Goal: Task Accomplishment & Management: Manage account settings

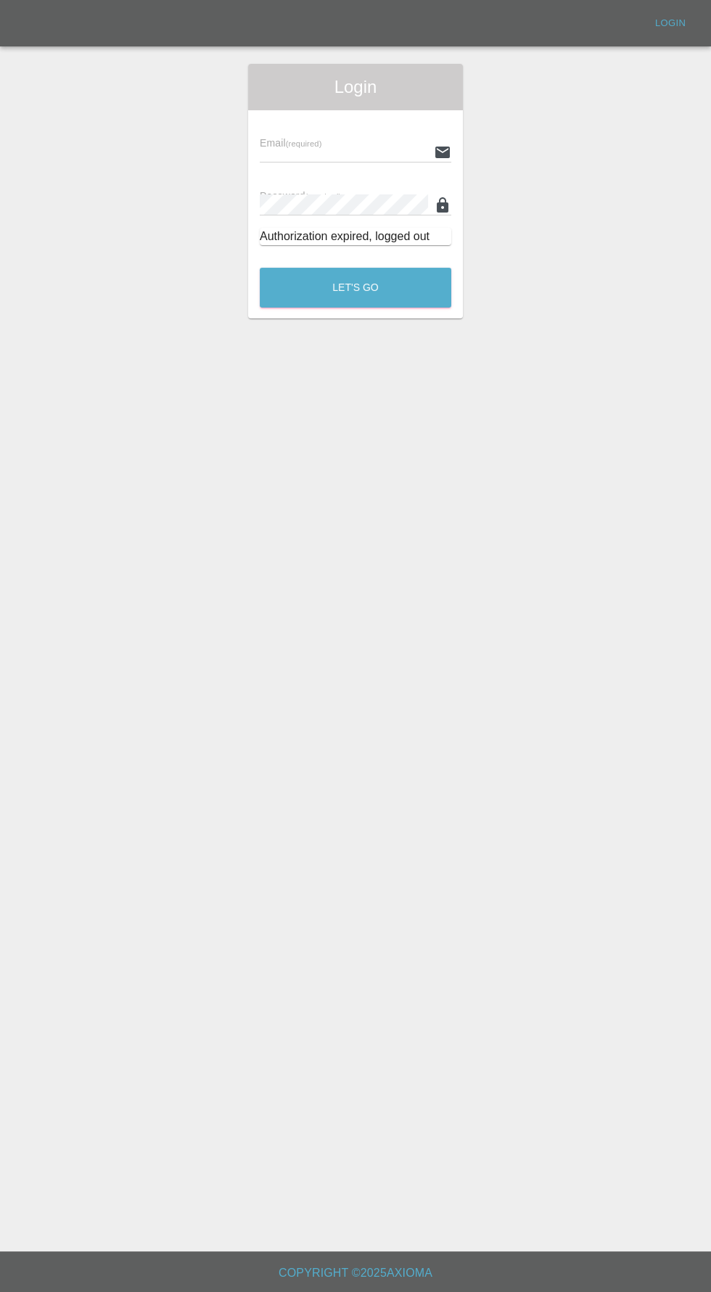
click at [312, 154] on input "text" at bounding box center [344, 151] width 168 height 21
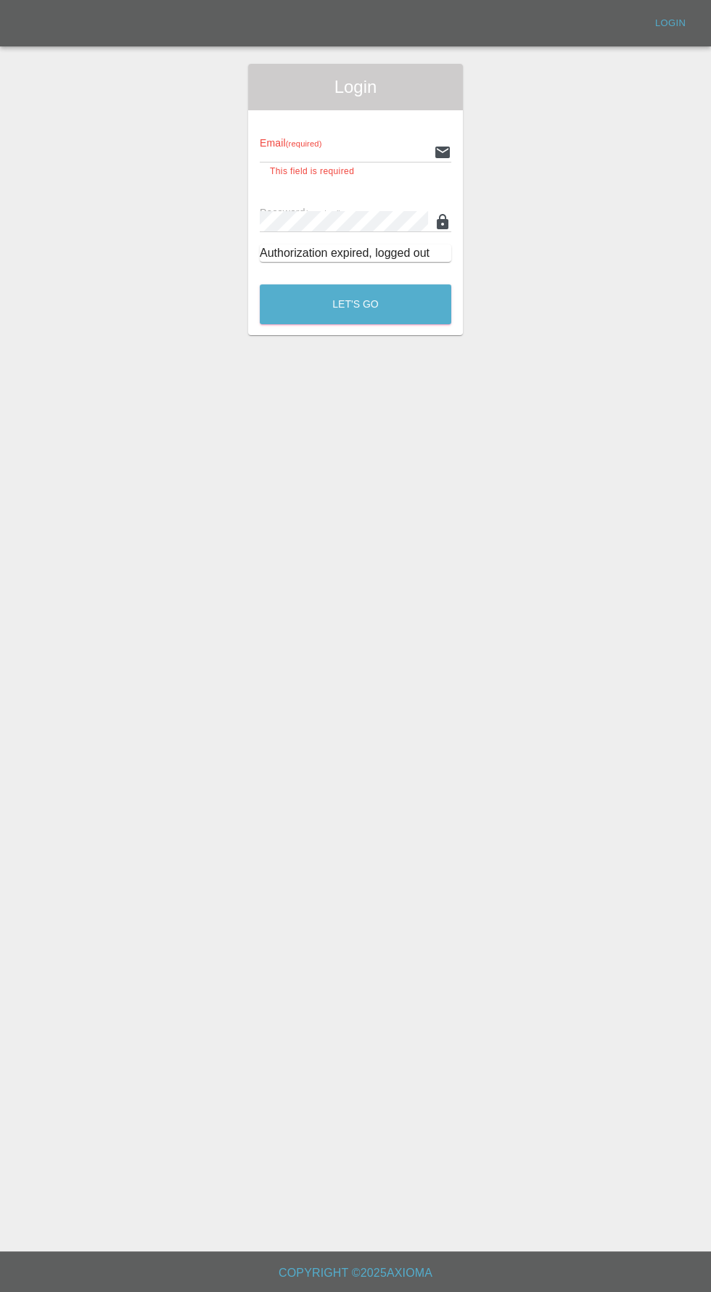
type input "[EMAIL_ADDRESS][DOMAIN_NAME]"
click at [260, 284] on button "Let's Go" at bounding box center [355, 304] width 191 height 40
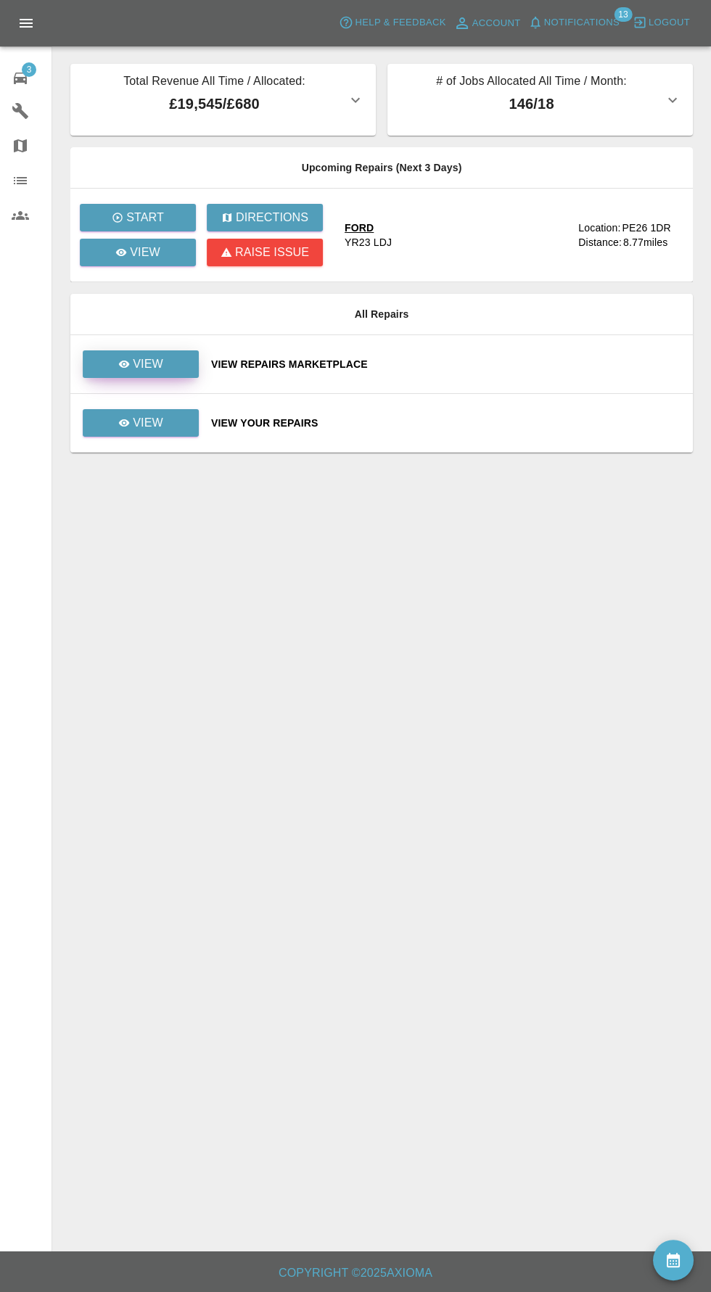
click at [137, 366] on p "View" at bounding box center [148, 363] width 30 height 17
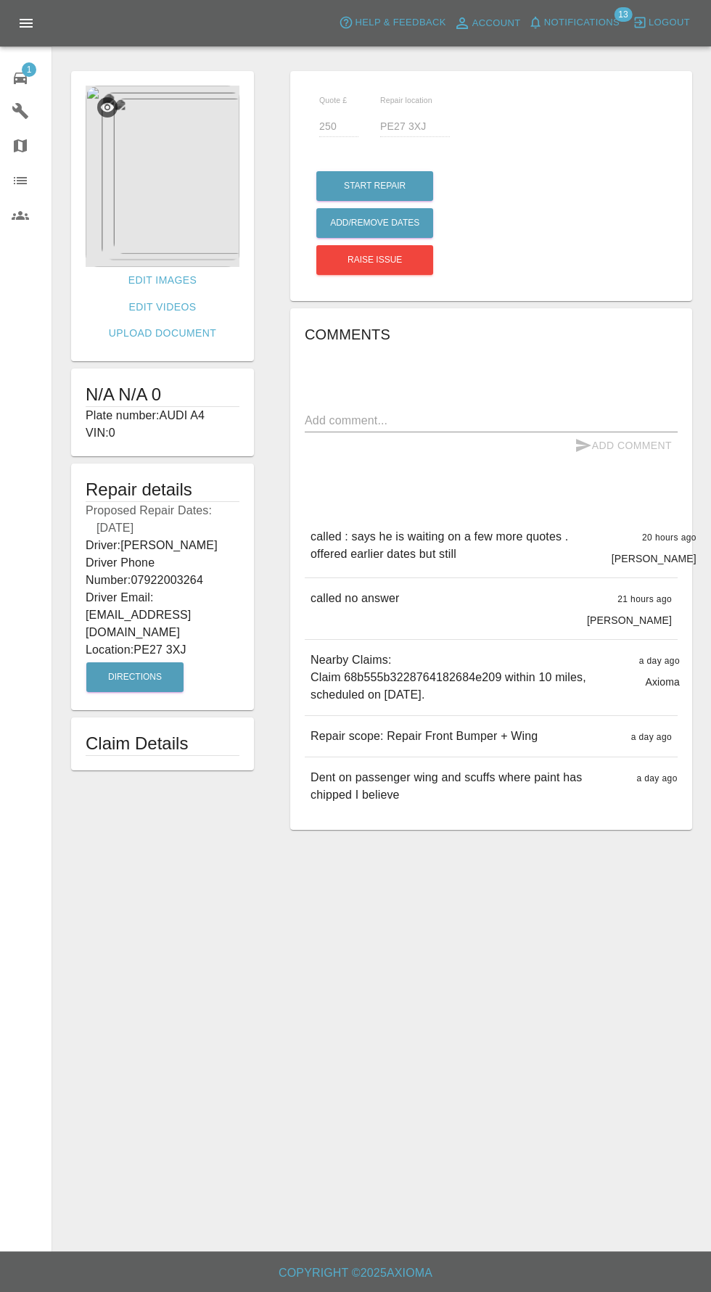
click at [170, 197] on img at bounding box center [163, 176] width 154 height 181
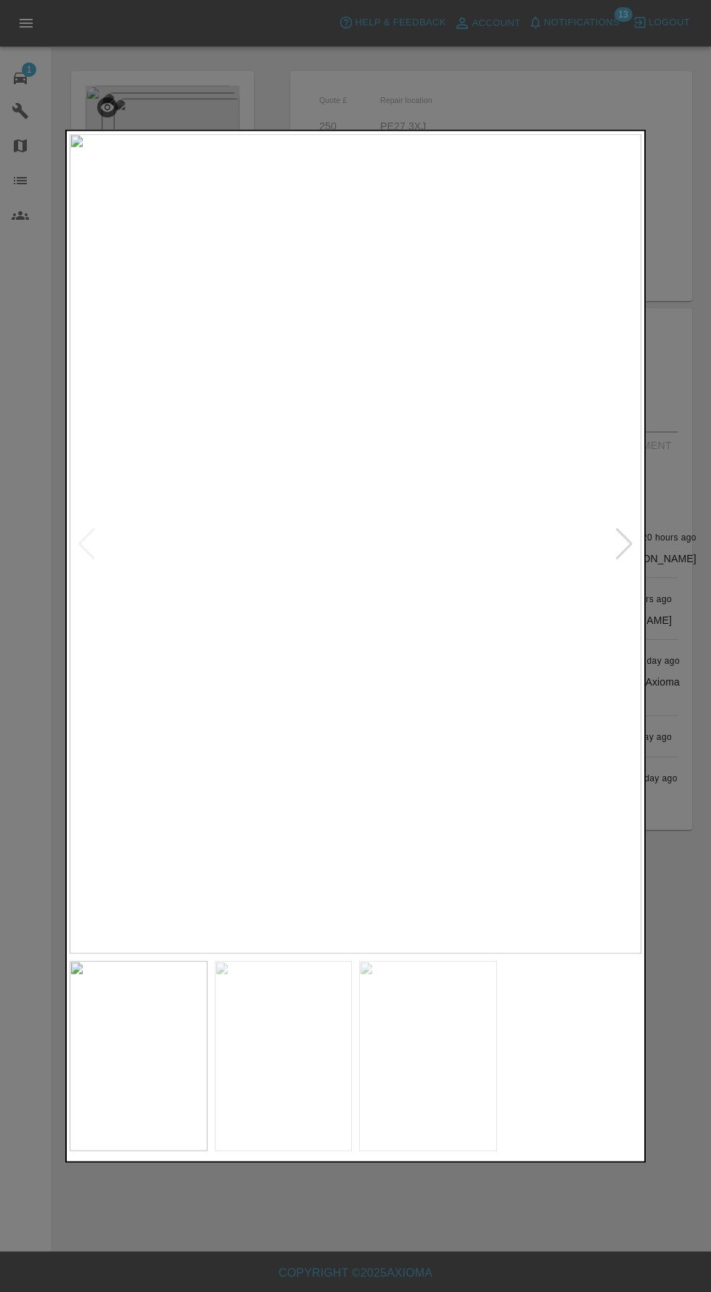
click at [632, 556] on div at bounding box center [624, 543] width 20 height 32
click at [647, 584] on div at bounding box center [355, 646] width 711 height 1292
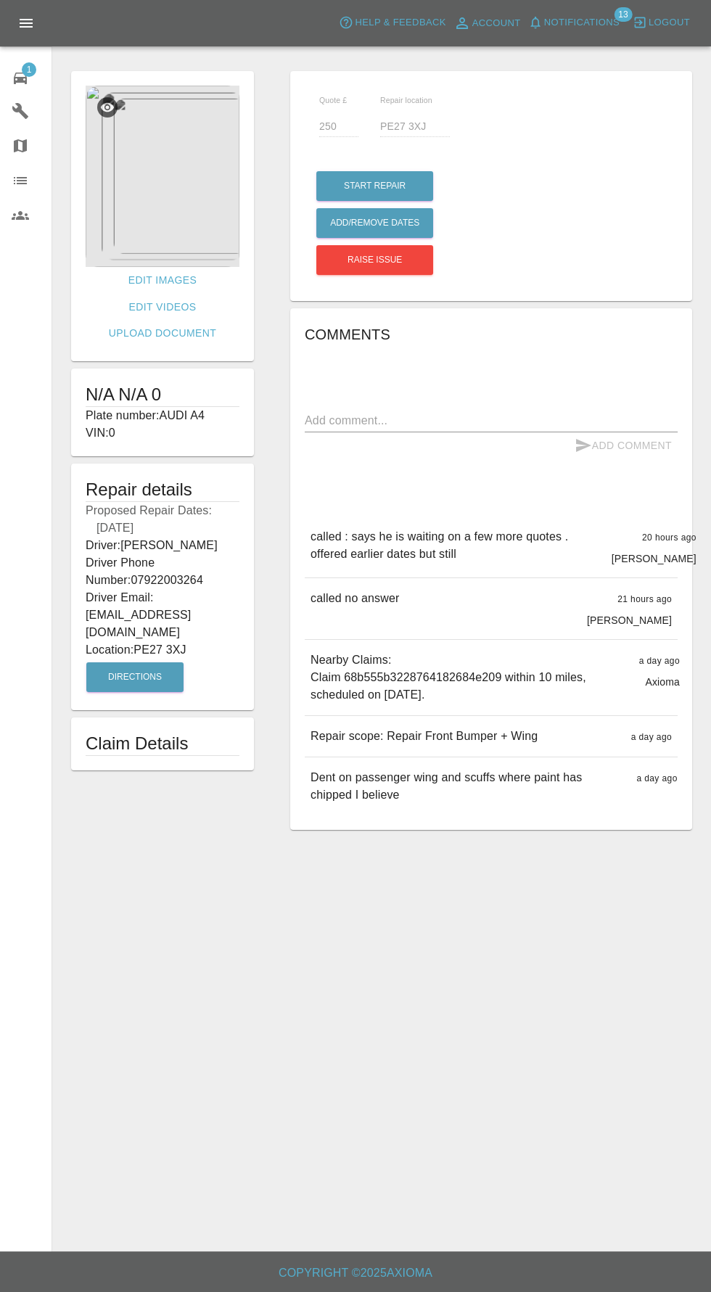
click at [183, 186] on img at bounding box center [163, 176] width 154 height 181
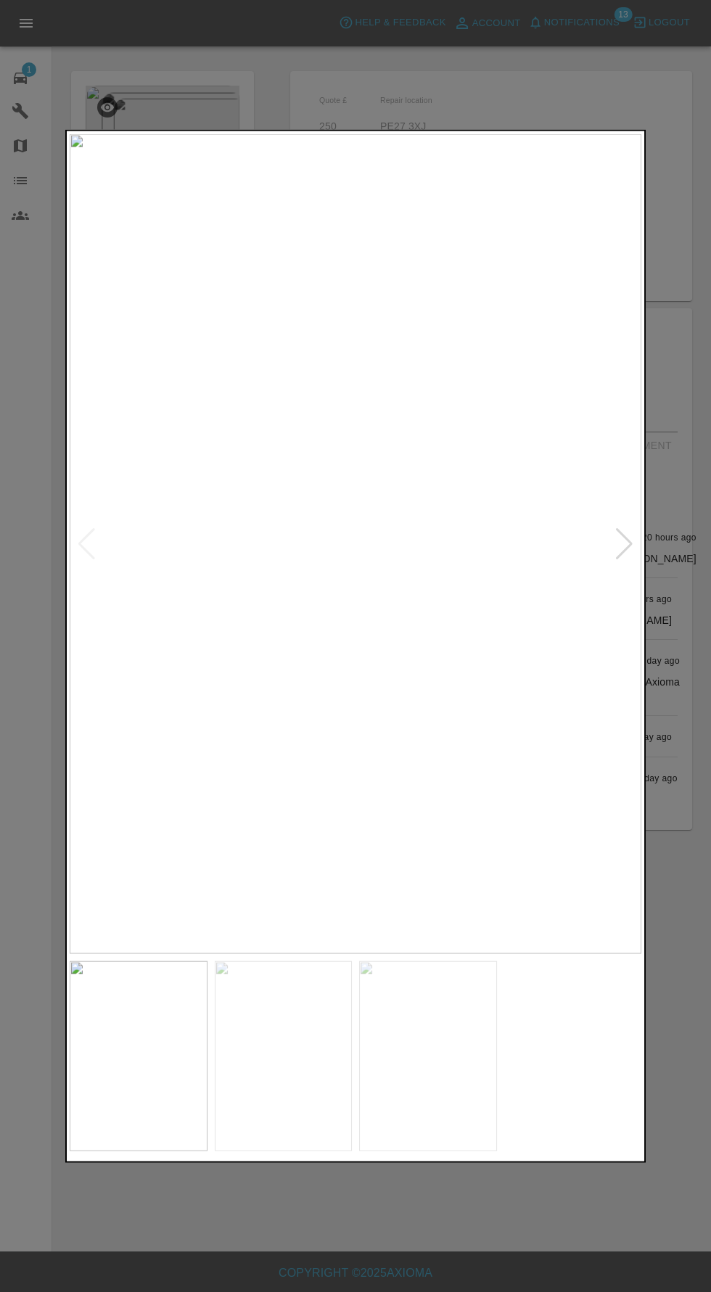
click at [637, 557] on img at bounding box center [355, 543] width 571 height 820
click at [629, 542] on div at bounding box center [624, 543] width 20 height 32
click at [619, 544] on div at bounding box center [624, 543] width 20 height 32
click at [602, 543] on img at bounding box center [355, 543] width 571 height 820
click at [630, 546] on img at bounding box center [355, 543] width 571 height 820
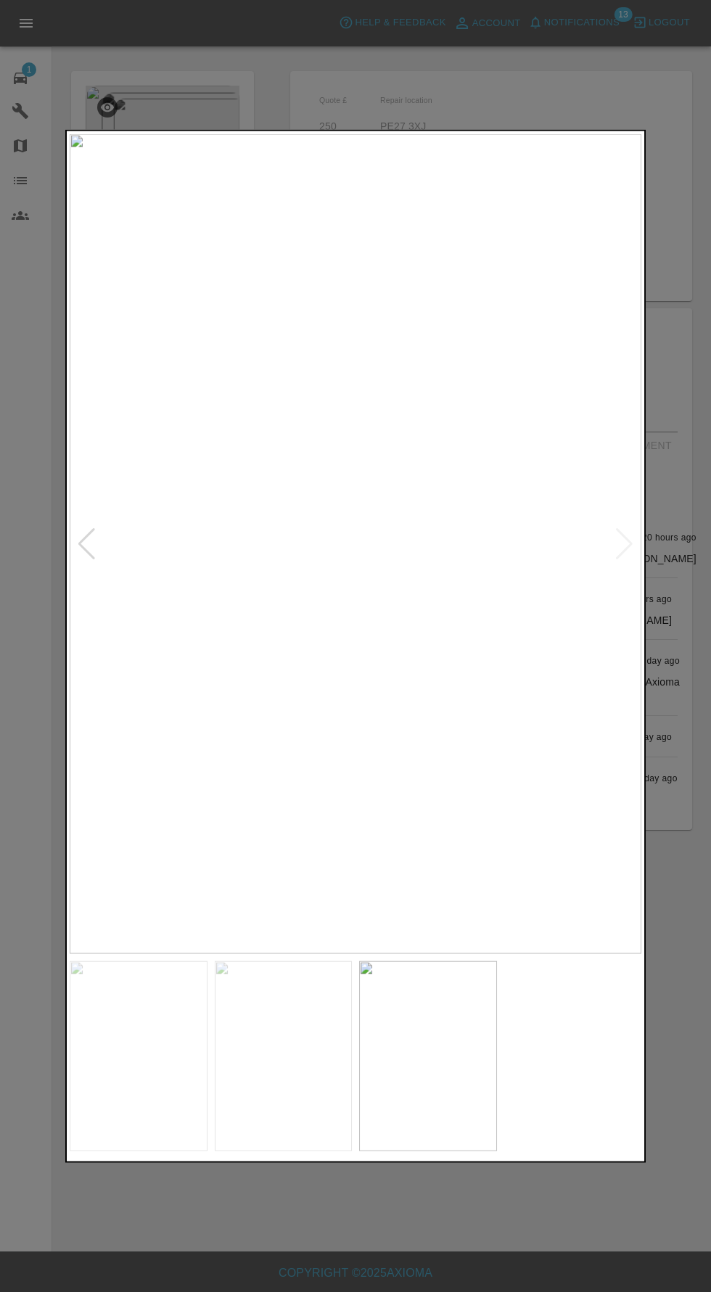
click at [168, 1091] on img at bounding box center [139, 1055] width 138 height 191
click at [330, 1232] on div at bounding box center [355, 646] width 711 height 1292
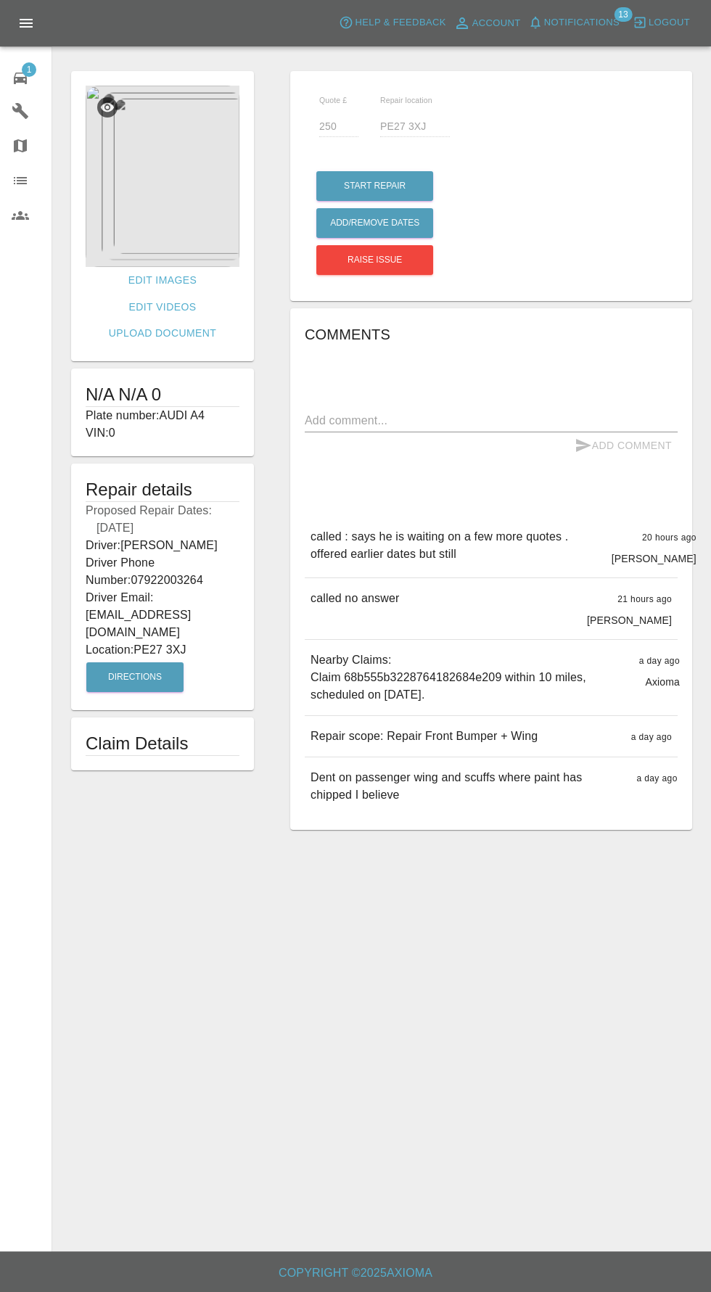
click at [28, 68] on span "1" at bounding box center [29, 69] width 15 height 15
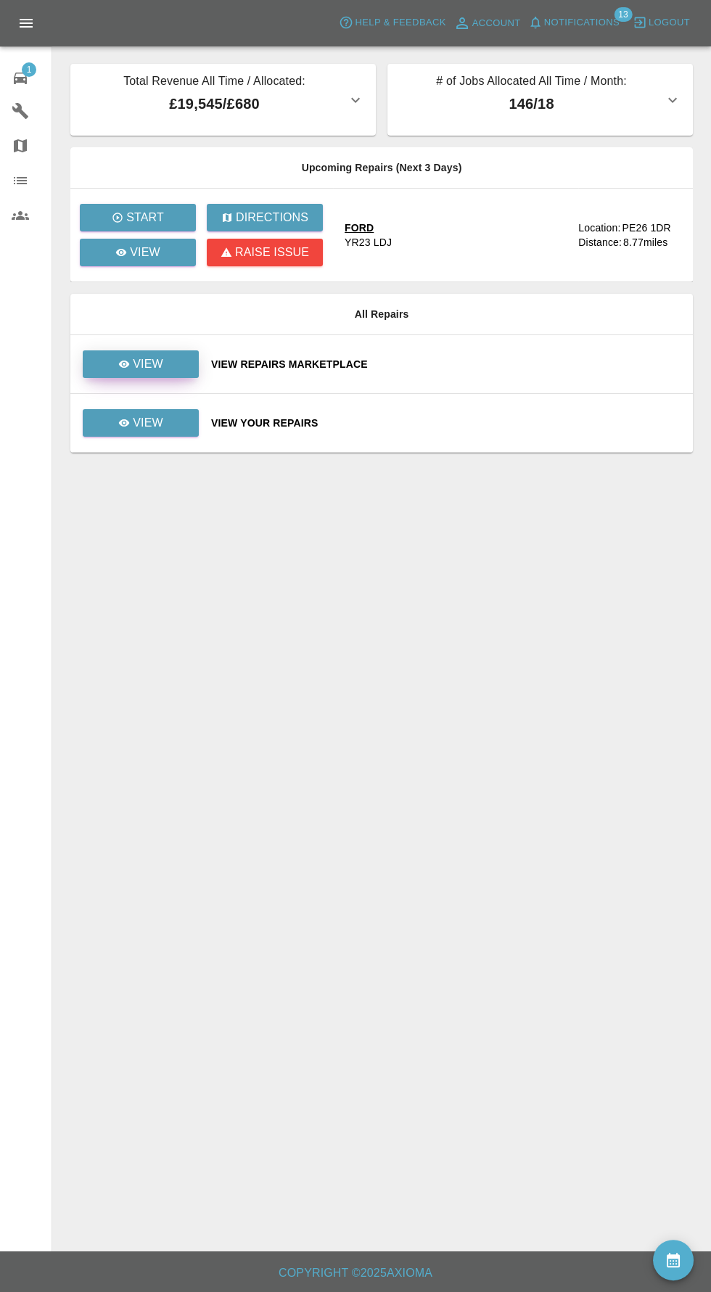
click at [174, 374] on link "View" at bounding box center [141, 364] width 116 height 28
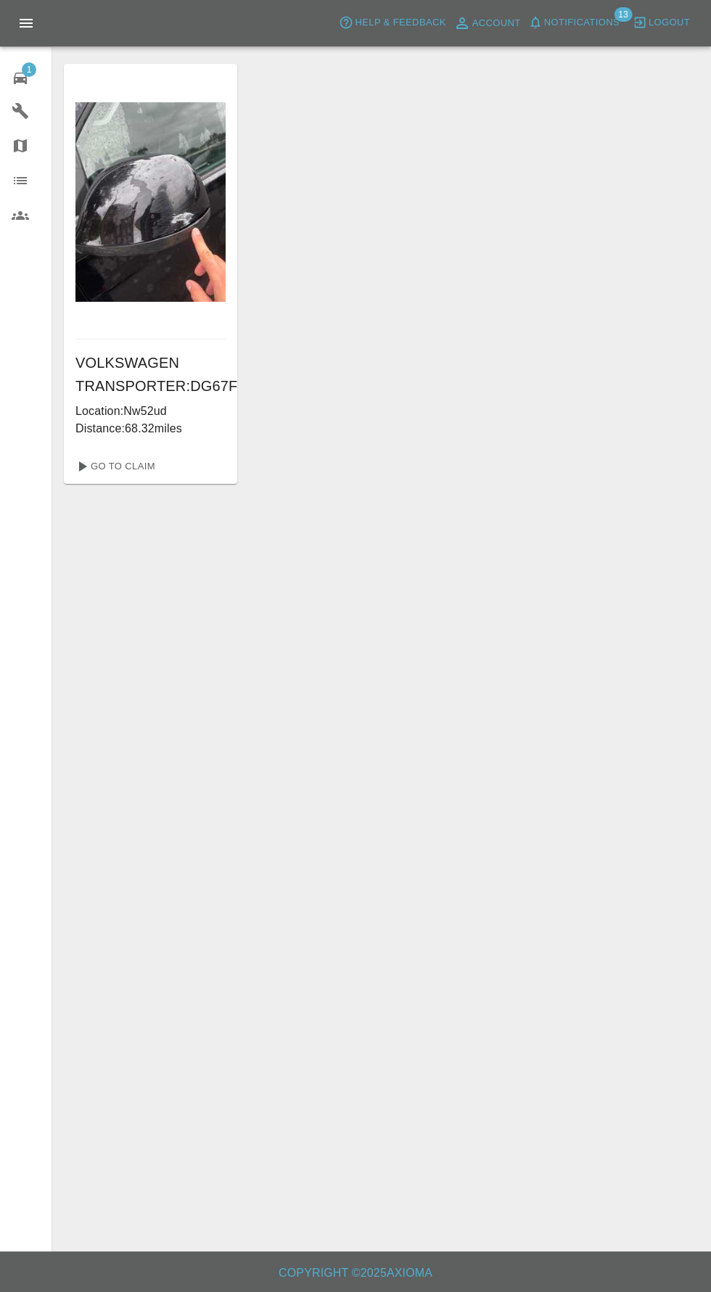
click at [64, 75] on div "VOLKSWAGEN TRANSPORTER : DG67FMM Location: Nw52ud Distance: 68.32 miles Go To C…" at bounding box center [150, 274] width 173 height 420
click at [28, 68] on span "1" at bounding box center [29, 69] width 15 height 15
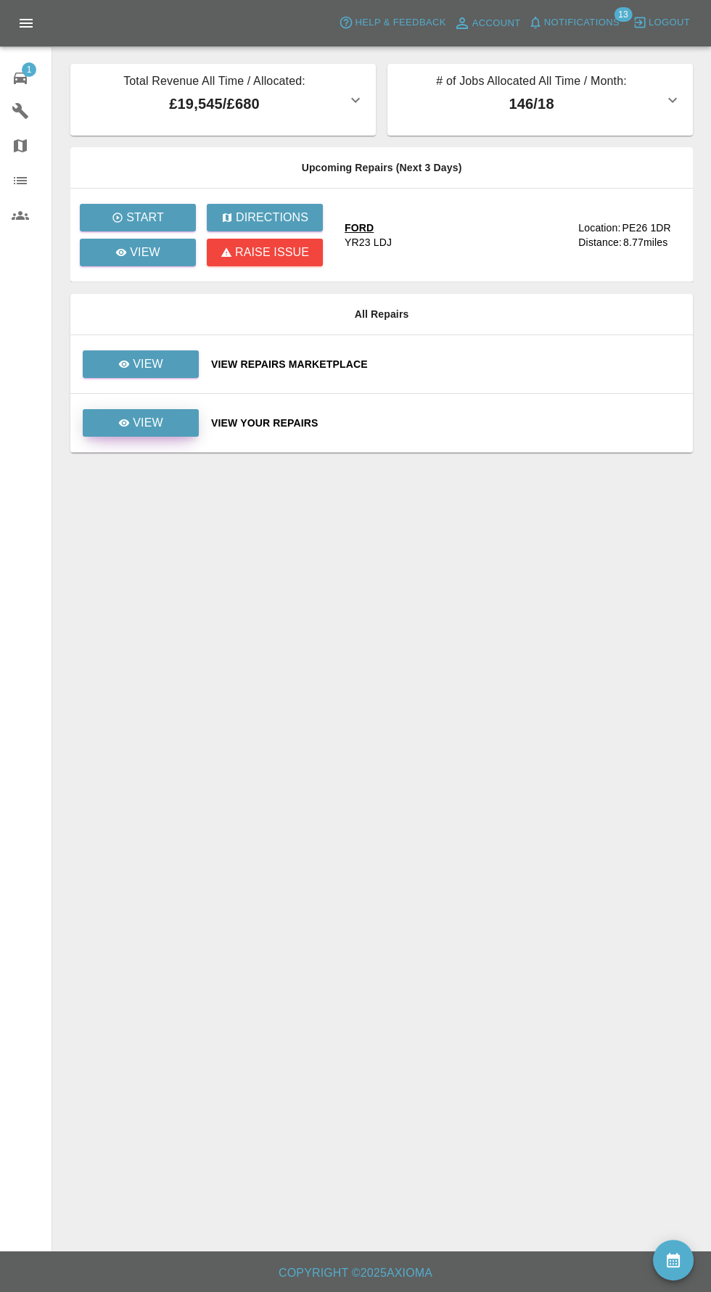
click at [150, 432] on link "View" at bounding box center [141, 423] width 116 height 28
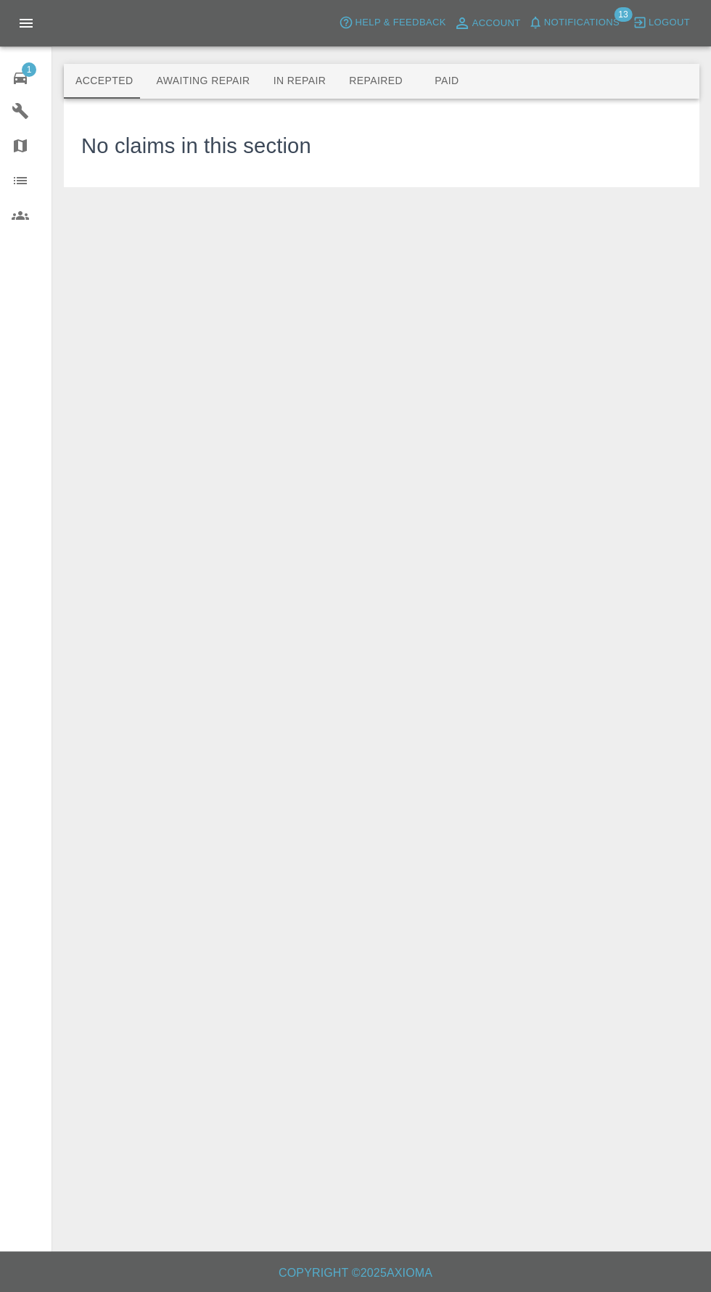
click at [202, 81] on button "Awaiting Repair" at bounding box center [202, 81] width 117 height 35
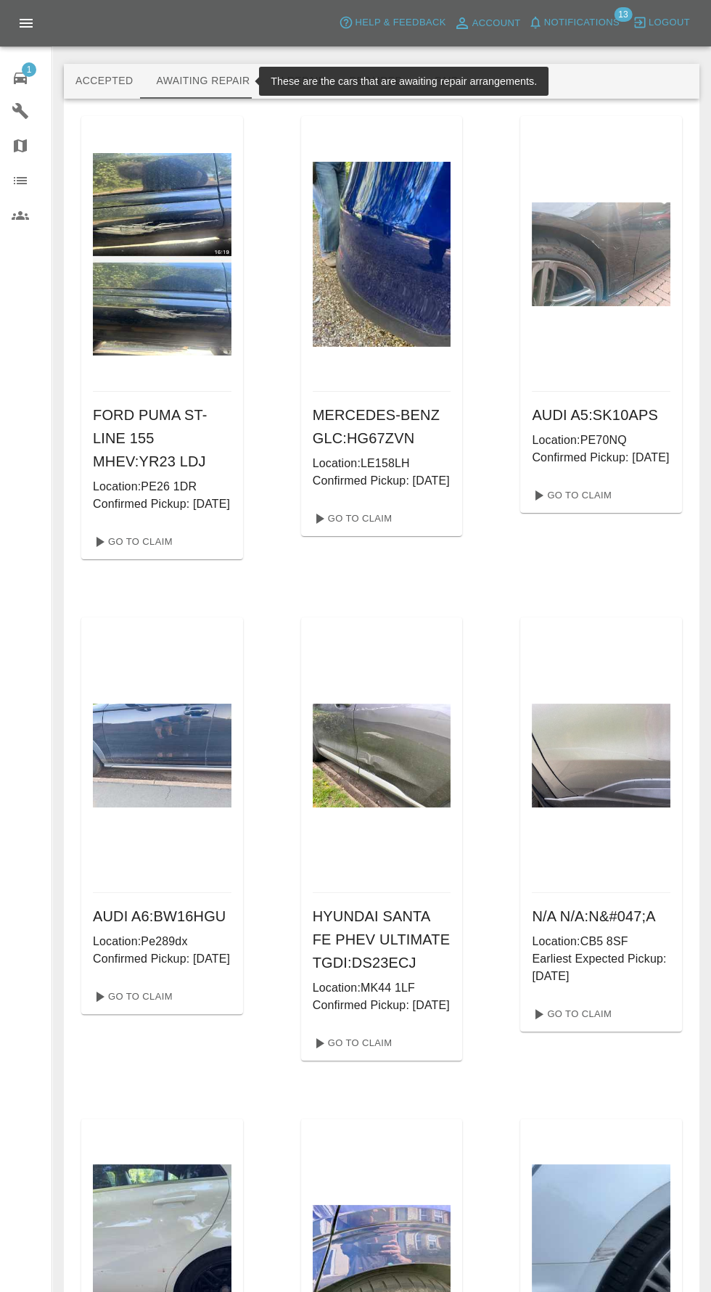
click at [35, 71] on span "1" at bounding box center [29, 69] width 15 height 15
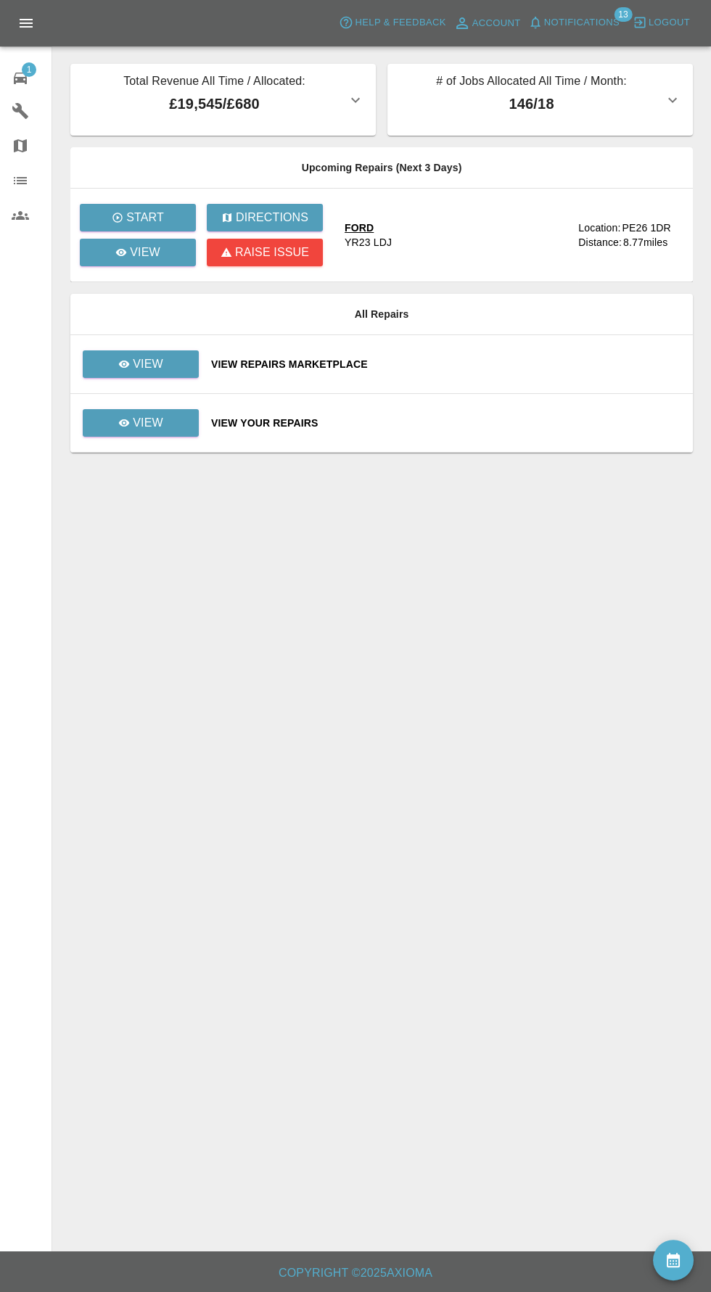
click at [670, 1263] on icon "availability" at bounding box center [672, 1259] width 17 height 17
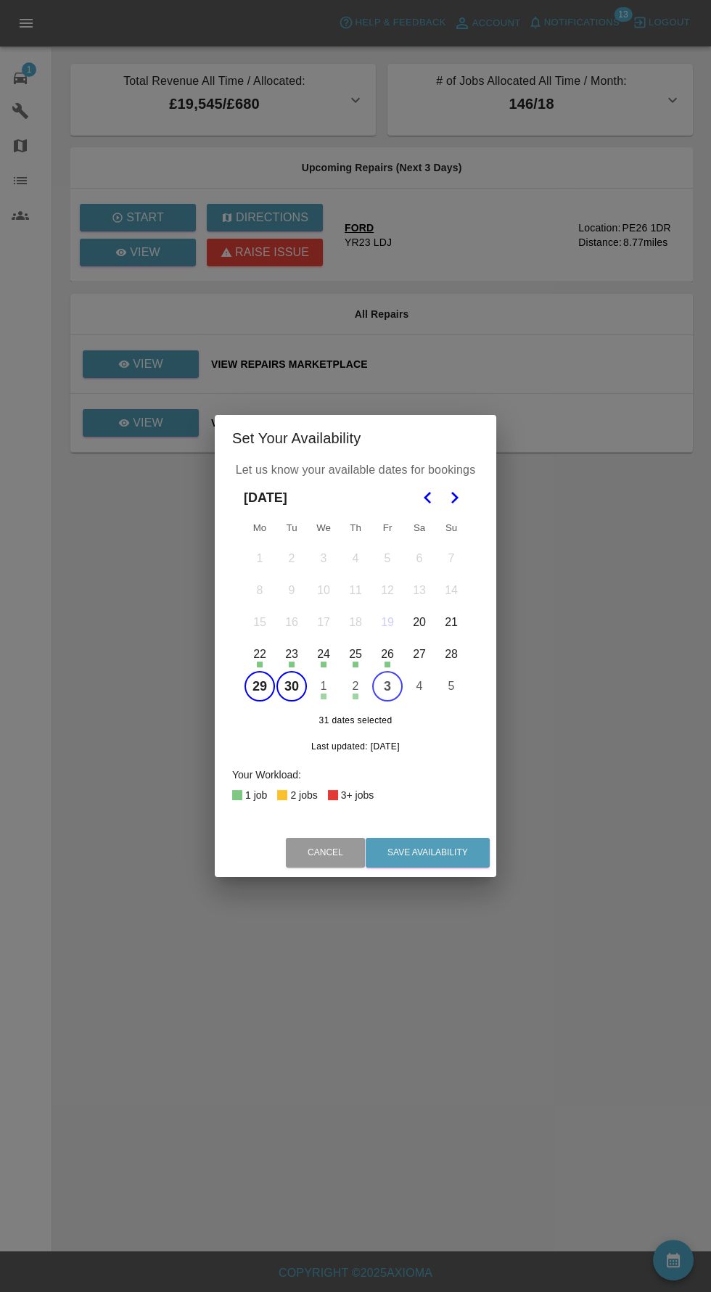
click at [323, 686] on button "1" at bounding box center [323, 686] width 30 height 30
click at [355, 686] on button "2" at bounding box center [355, 686] width 30 height 30
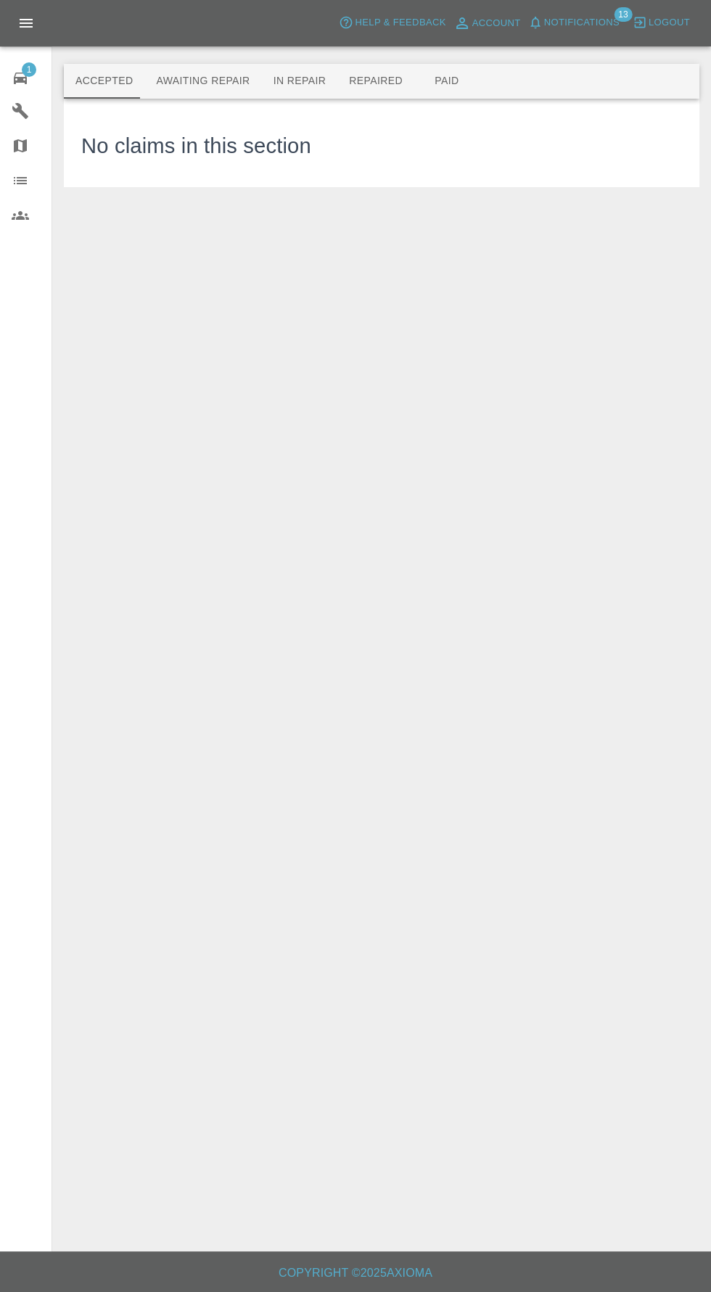
click at [28, 68] on span "1" at bounding box center [29, 69] width 15 height 15
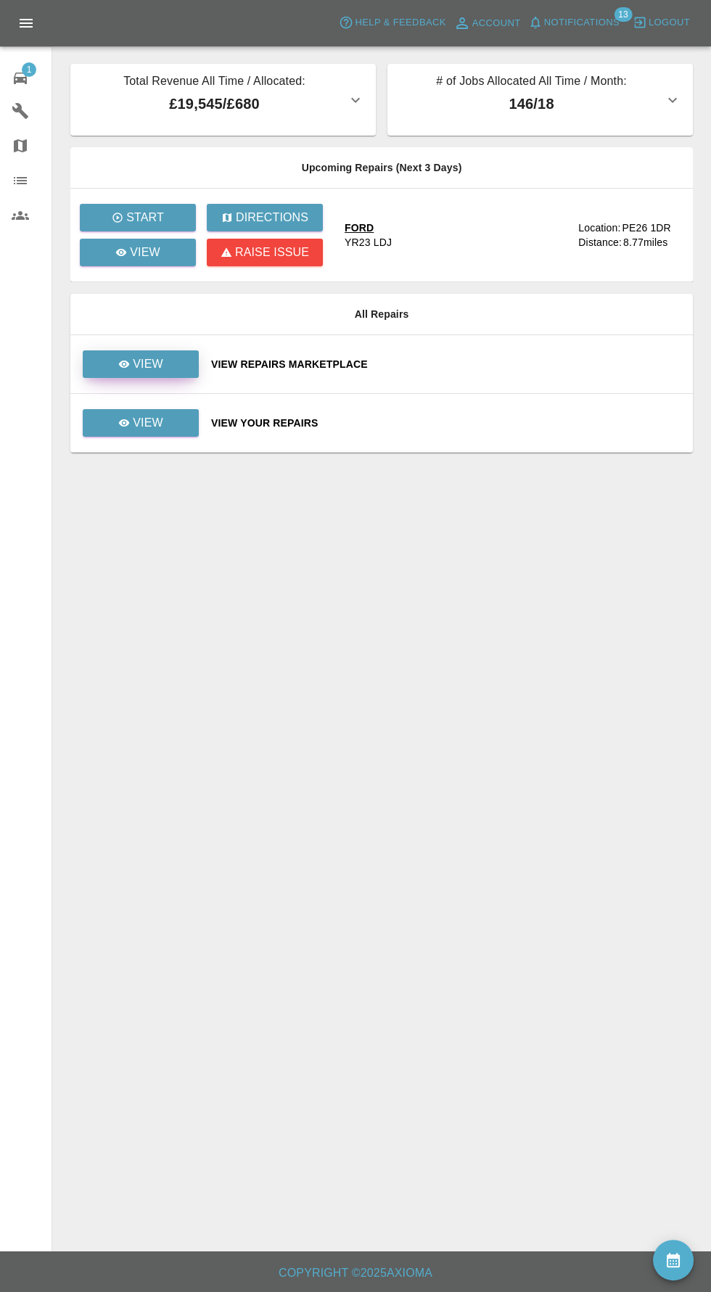
click at [181, 358] on link "View" at bounding box center [141, 364] width 116 height 28
click at [171, 426] on link "View" at bounding box center [141, 423] width 116 height 28
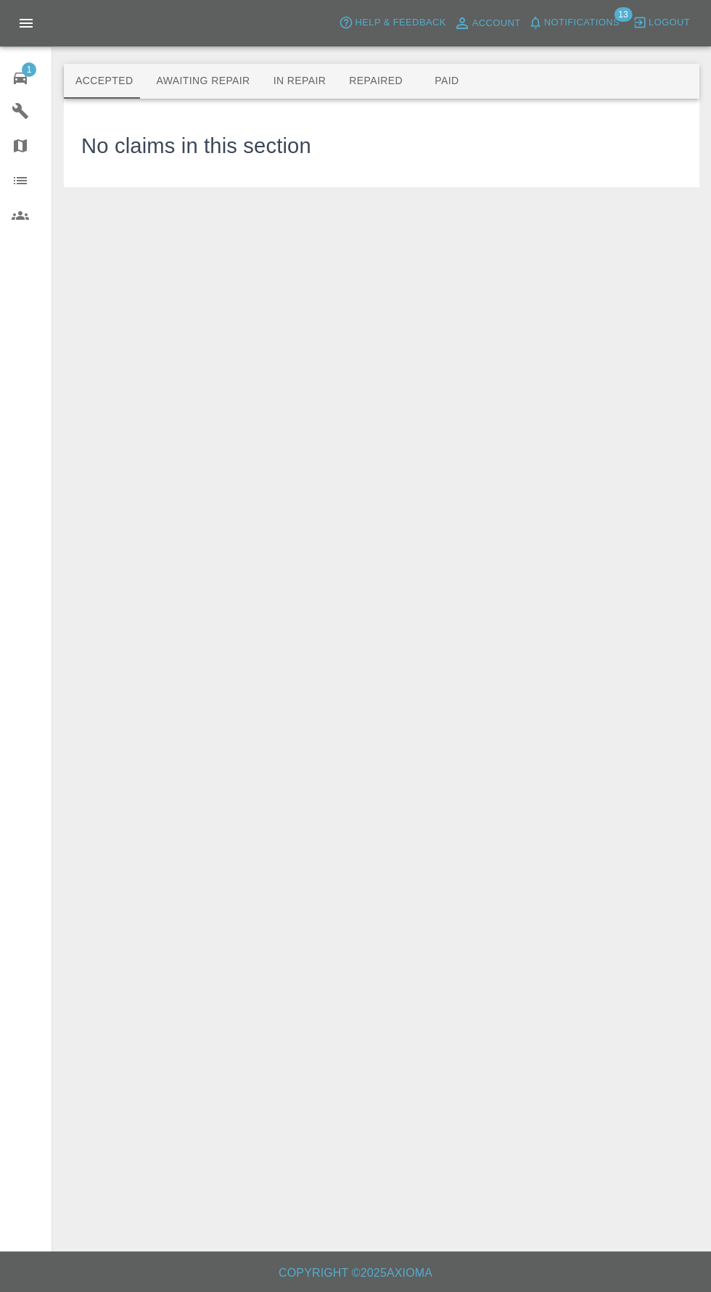
click at [208, 85] on button "Awaiting Repair" at bounding box center [202, 81] width 117 height 35
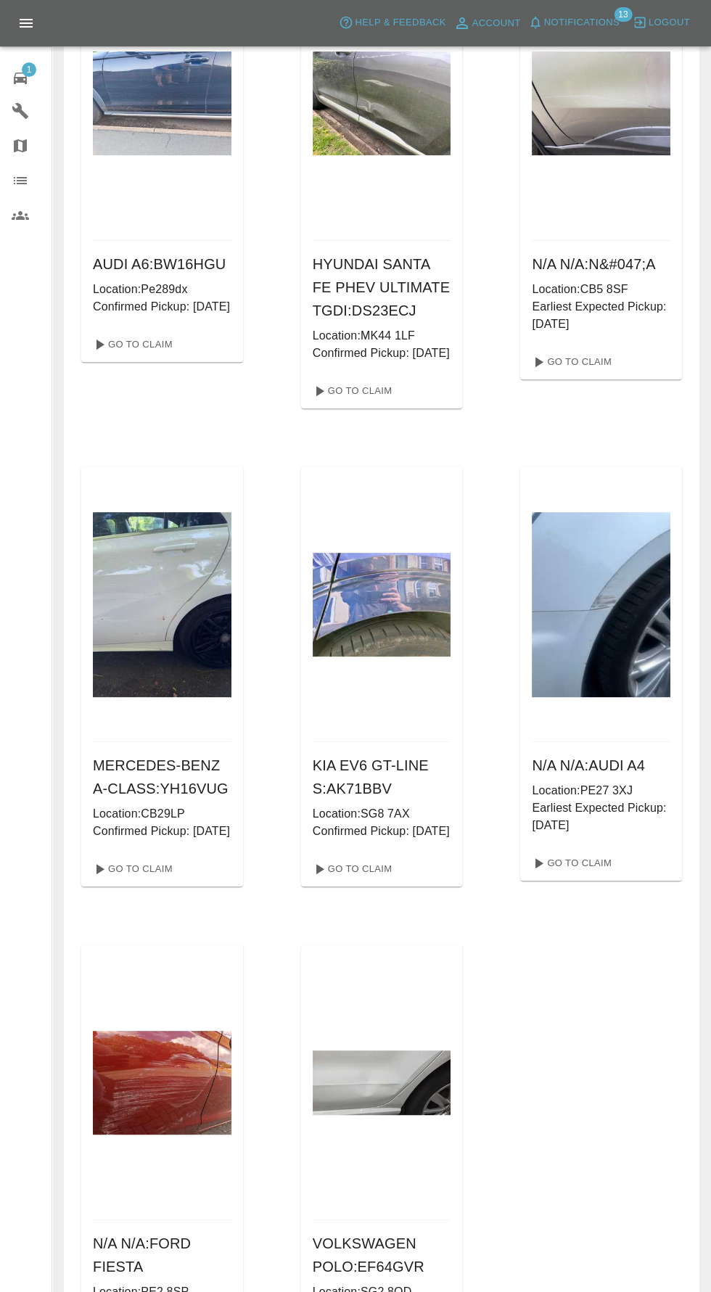
scroll to position [656, 0]
